Goal: Find specific page/section: Find specific page/section

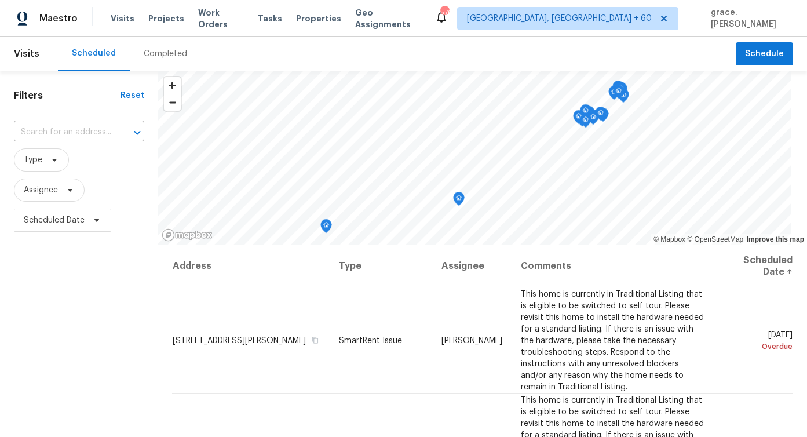
click at [88, 135] on input "text" at bounding box center [63, 132] width 98 height 18
drag, startPoint x: 304, startPoint y: 21, endPoint x: 138, endPoint y: 26, distance: 165.7
click at [138, 26] on div "Visits Projects Work Orders Tasks Properties Geo Assignments" at bounding box center [273, 18] width 324 height 23
click at [160, 23] on span "Projects" at bounding box center [166, 19] width 36 height 12
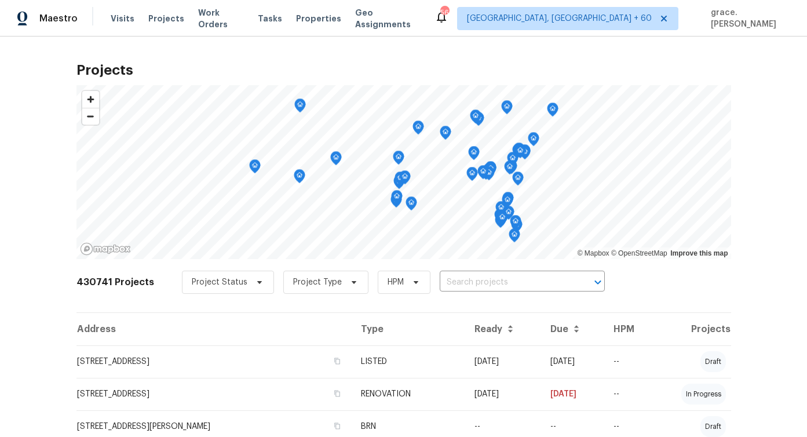
scroll to position [39, 0]
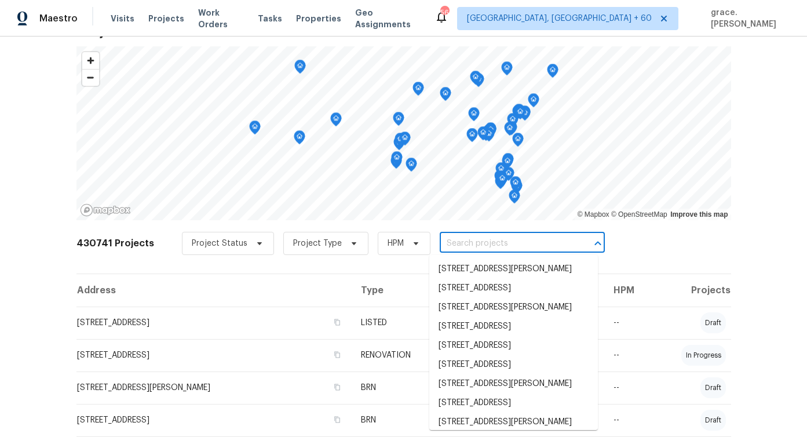
click at [481, 243] on input "text" at bounding box center [506, 244] width 133 height 18
paste input "[STREET_ADDRESS]"
type input "[STREET_ADDRESS]"
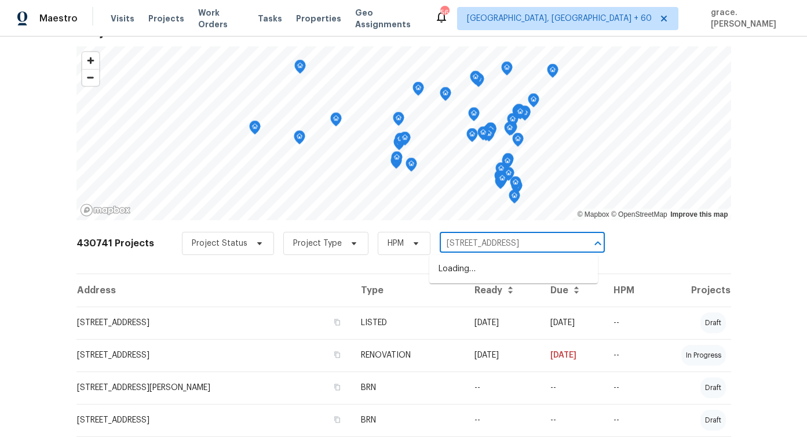
scroll to position [0, 32]
click at [491, 269] on li "[STREET_ADDRESS]" at bounding box center [513, 268] width 169 height 19
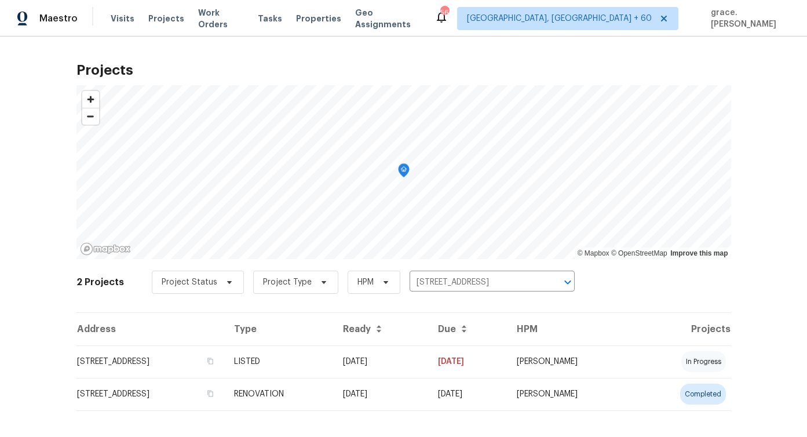
scroll to position [10, 0]
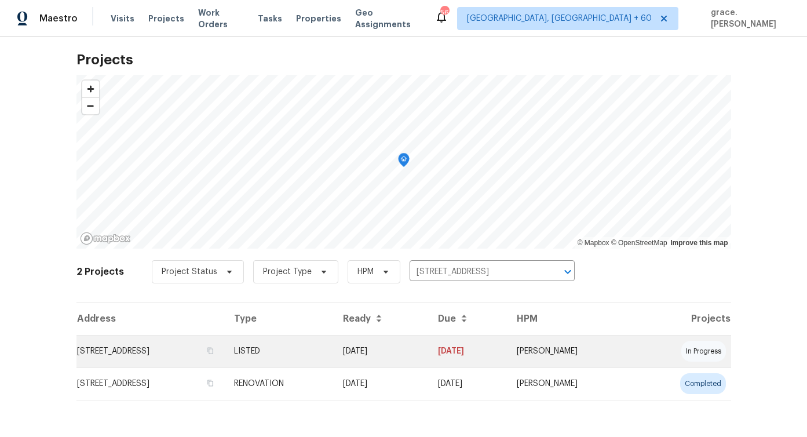
click at [152, 355] on td "[STREET_ADDRESS]" at bounding box center [150, 351] width 148 height 32
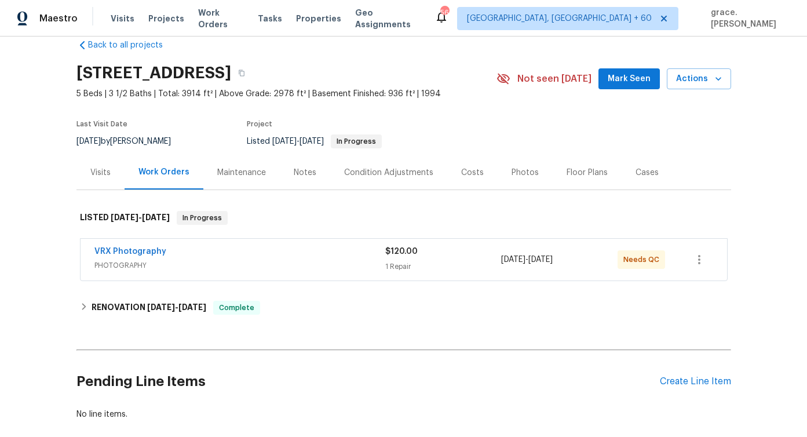
scroll to position [21, 0]
click at [513, 173] on div "Photos" at bounding box center [524, 172] width 27 height 12
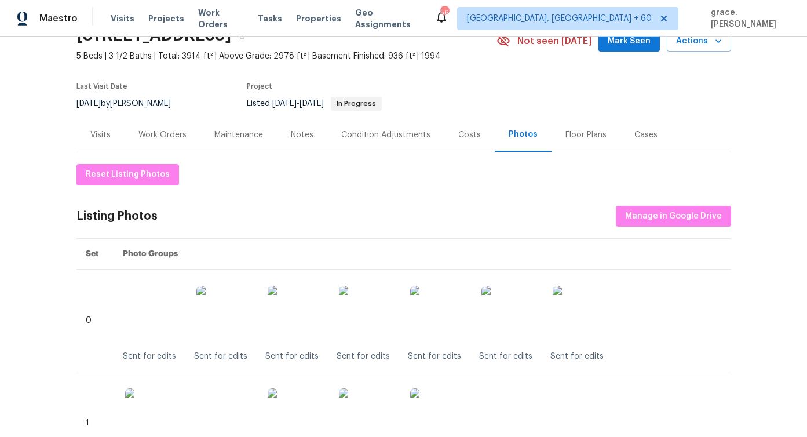
scroll to position [57, 0]
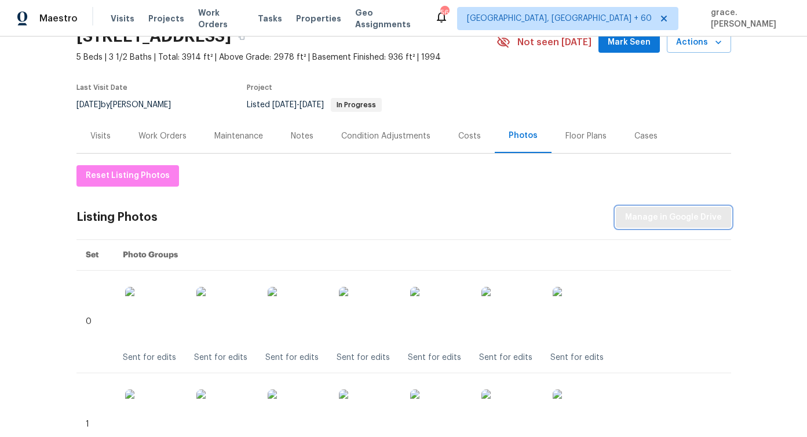
click at [699, 214] on span "Manage in Google Drive" at bounding box center [673, 217] width 97 height 14
